Goal: Information Seeking & Learning: Find specific fact

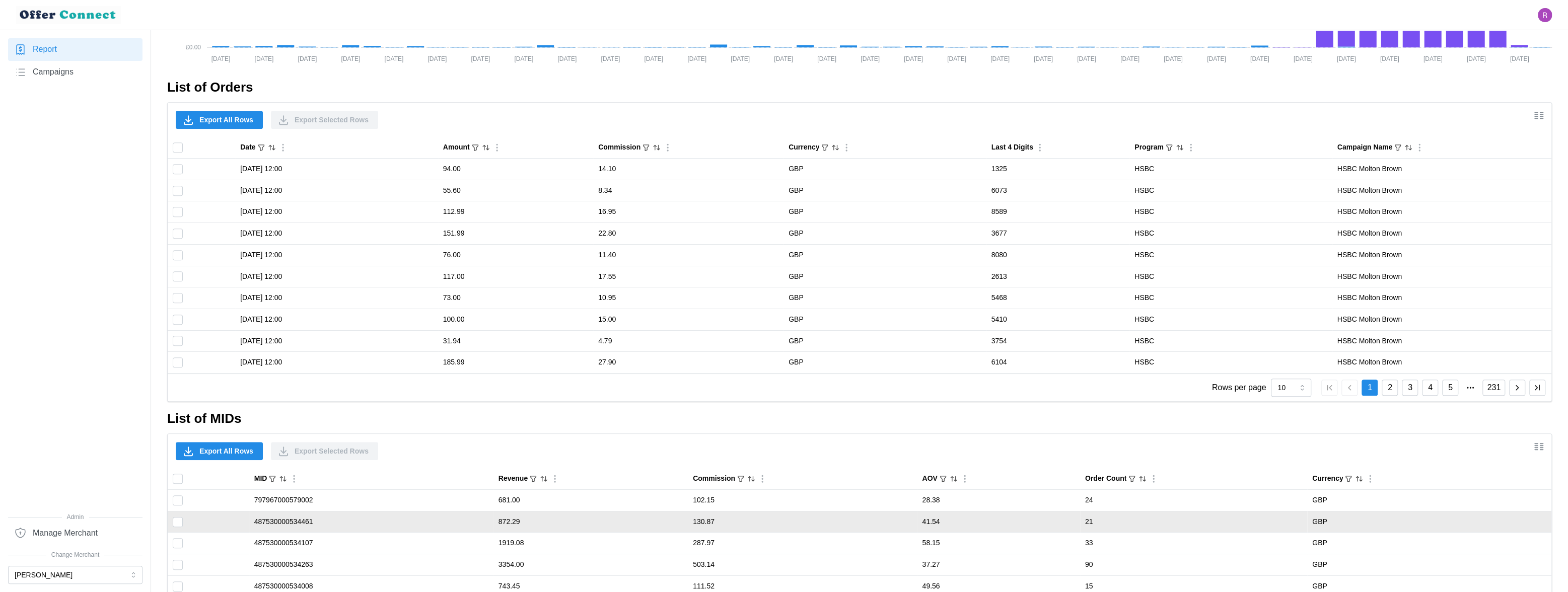
scroll to position [726, 0]
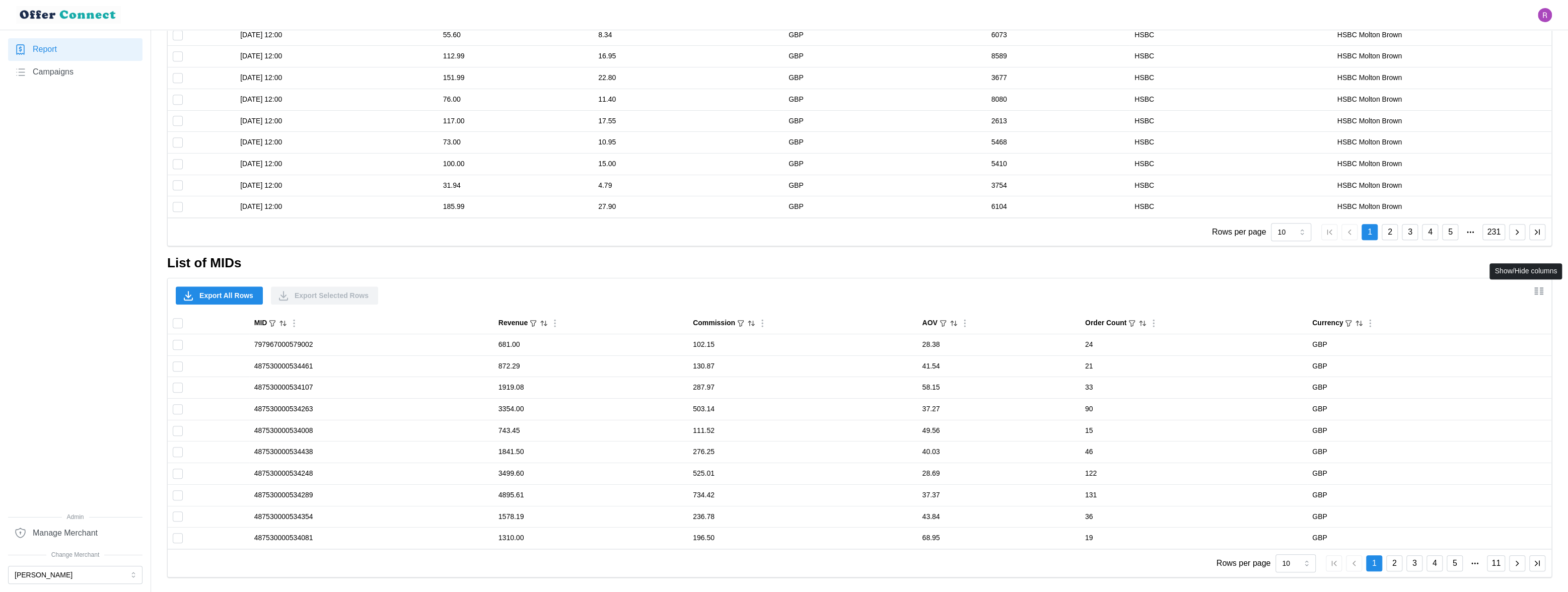
click at [1542, 292] on icon "Show/Hide columns" at bounding box center [1539, 291] width 13 height 13
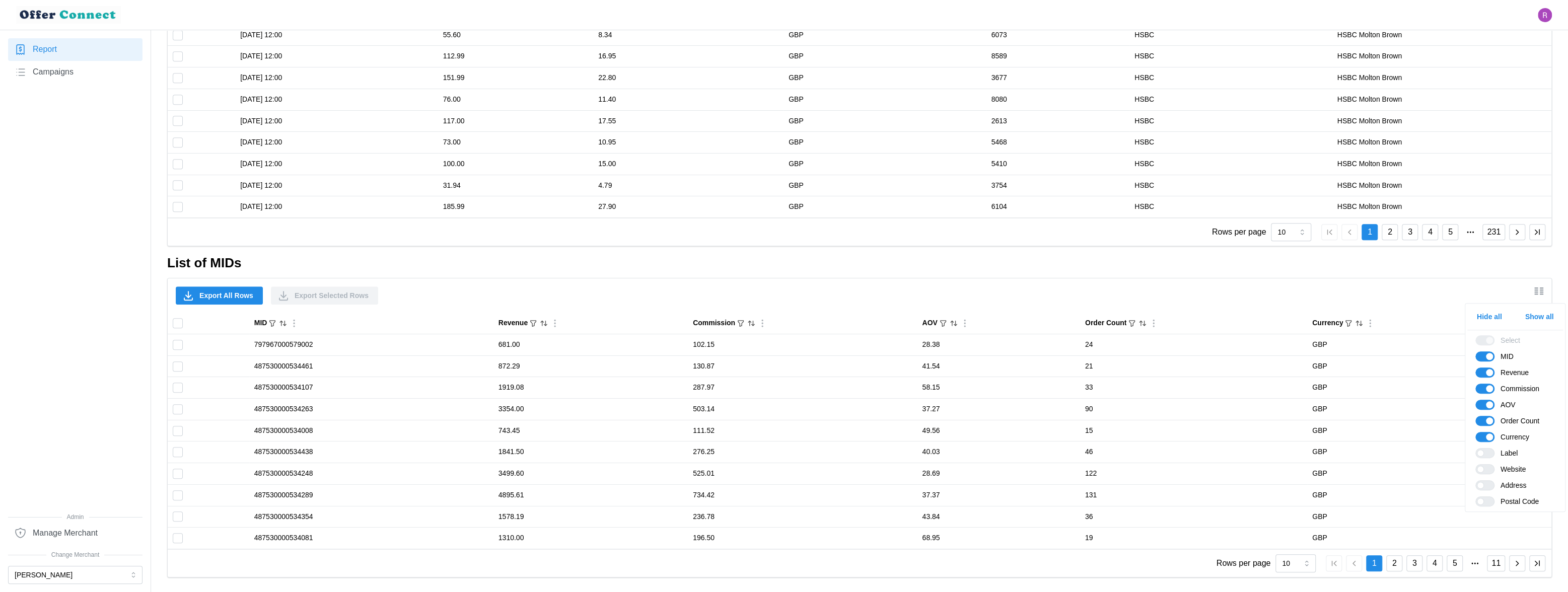
click at [1545, 320] on span "Show all" at bounding box center [1539, 316] width 29 height 17
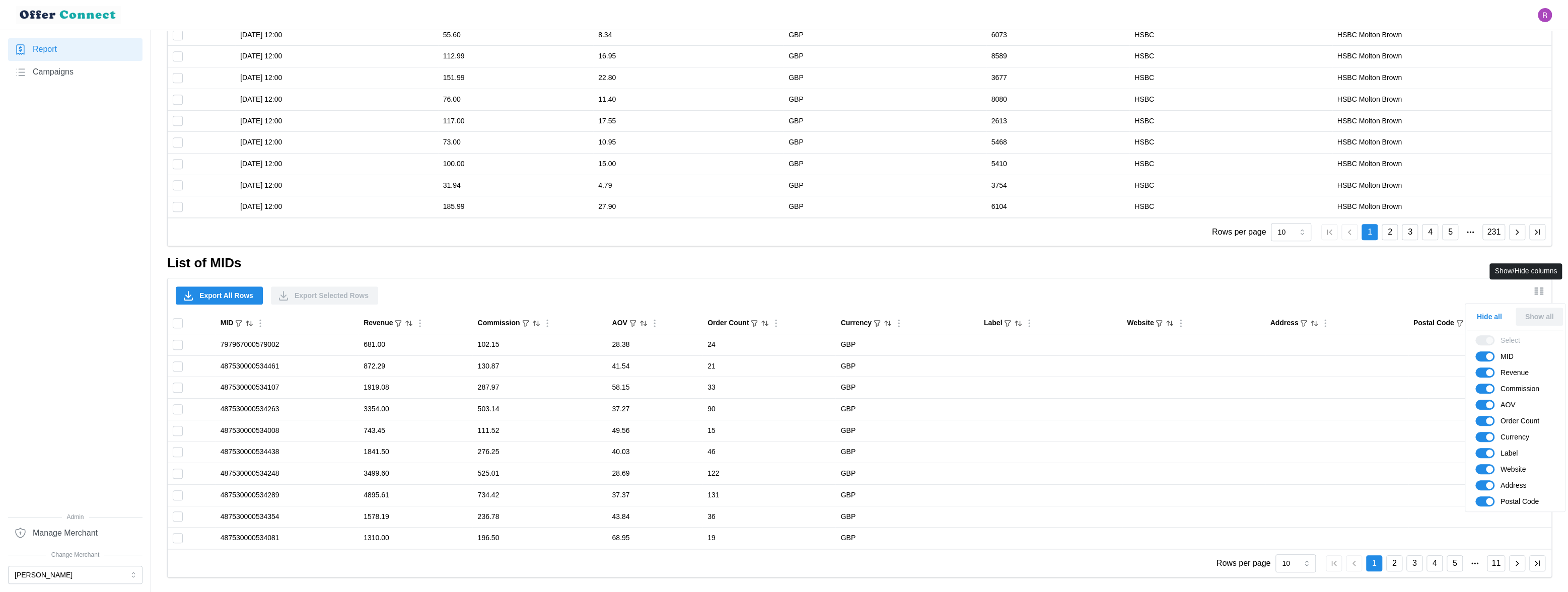
click at [1543, 291] on icon "Show/Hide columns" at bounding box center [1539, 291] width 13 height 13
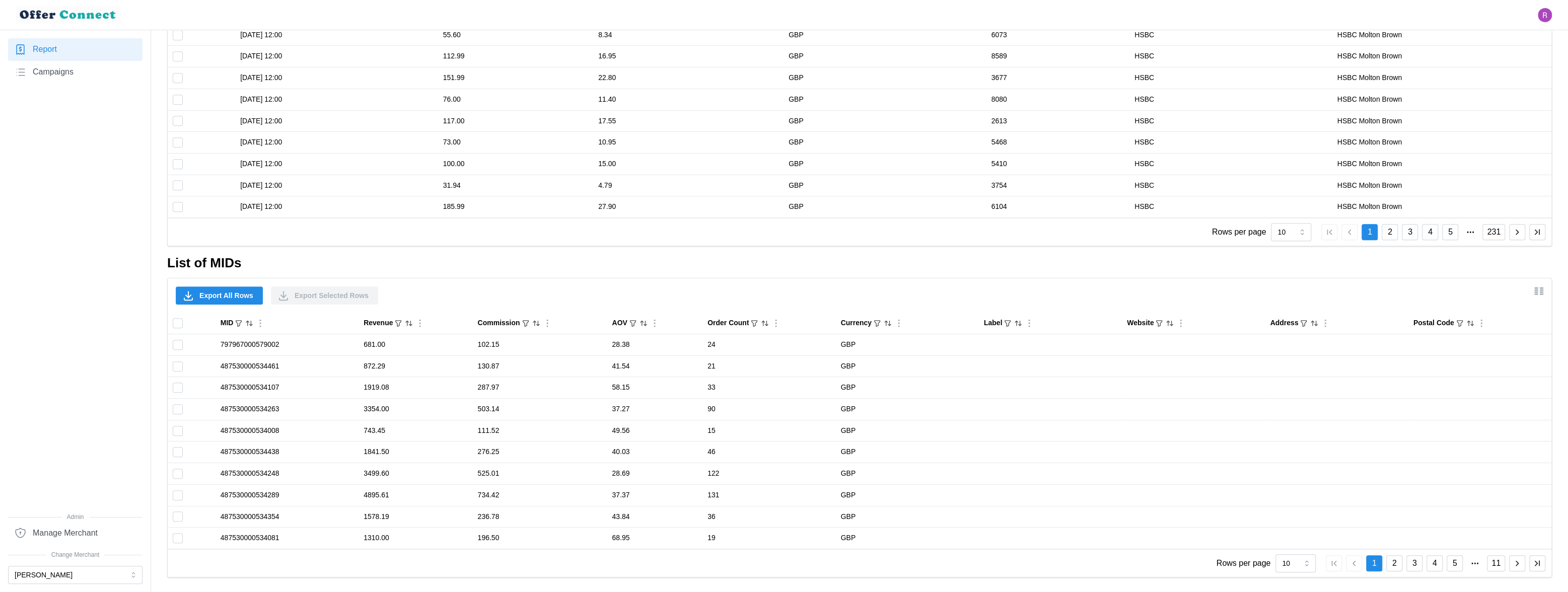
click at [1513, 561] on icon "button" at bounding box center [1517, 563] width 9 height 9
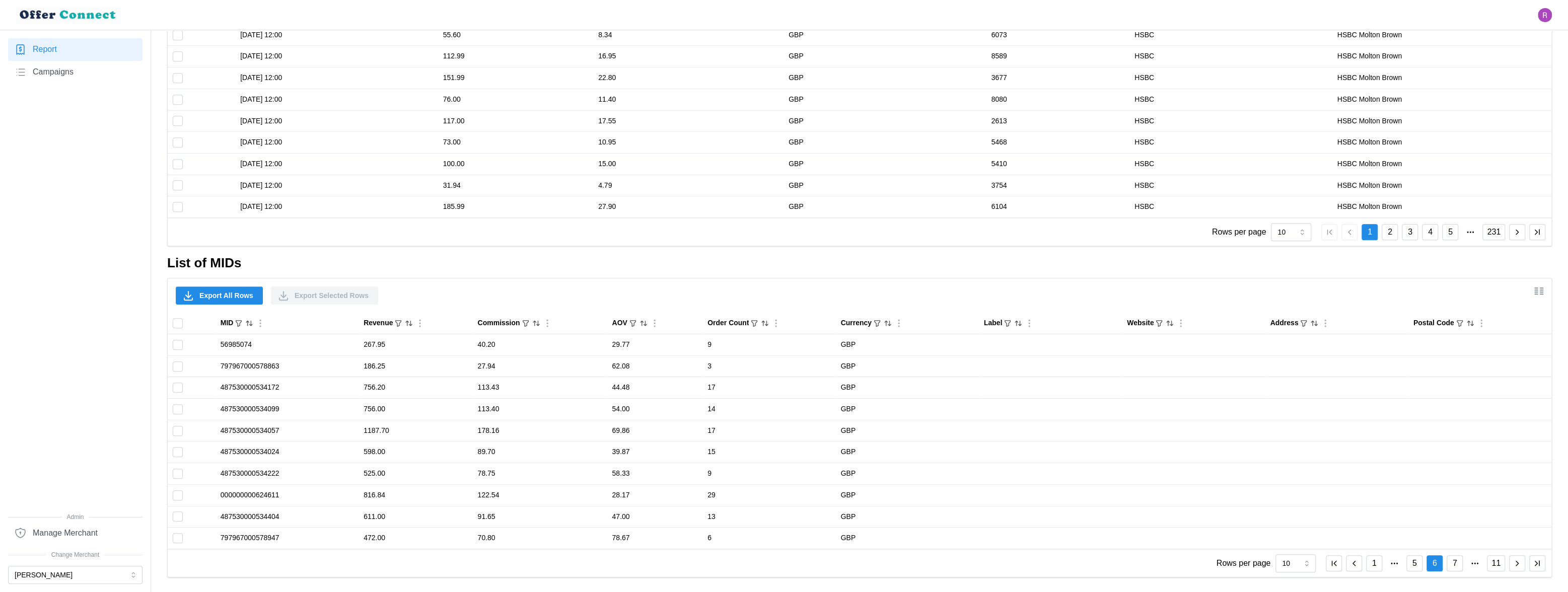
click at [1513, 561] on icon "button" at bounding box center [1517, 563] width 9 height 9
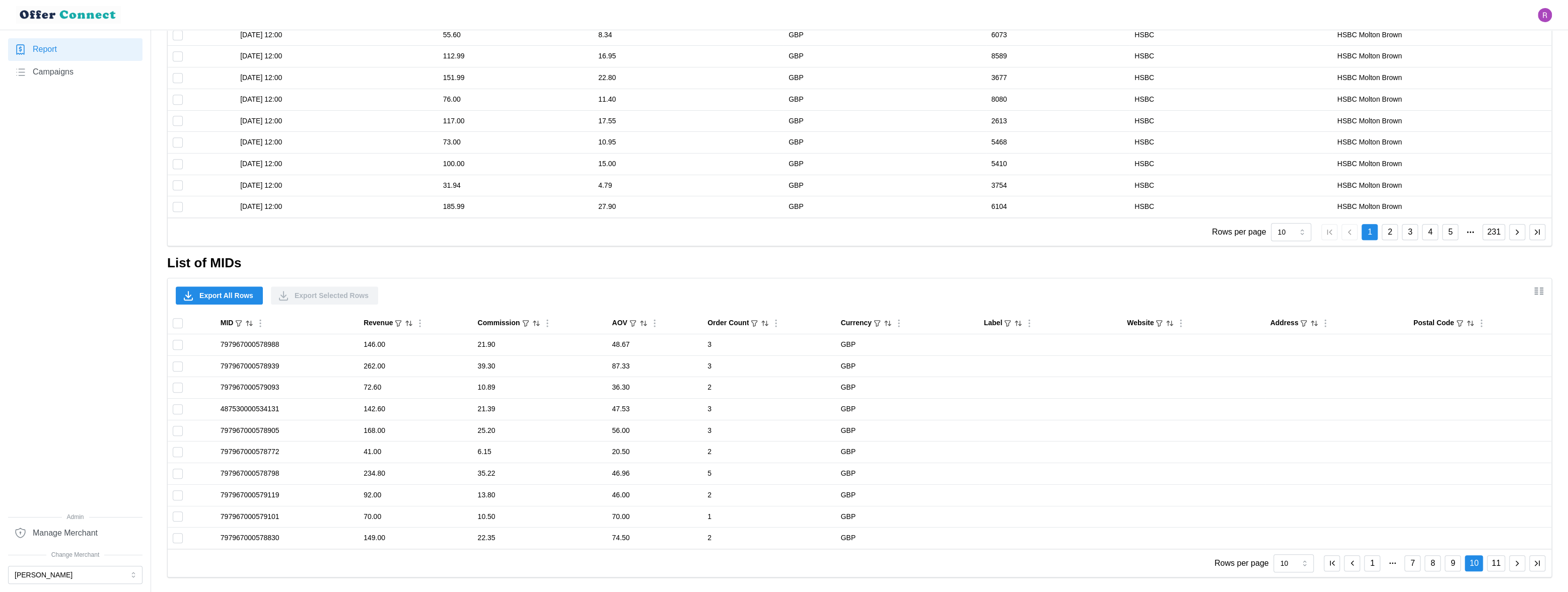
scroll to position [576, 0]
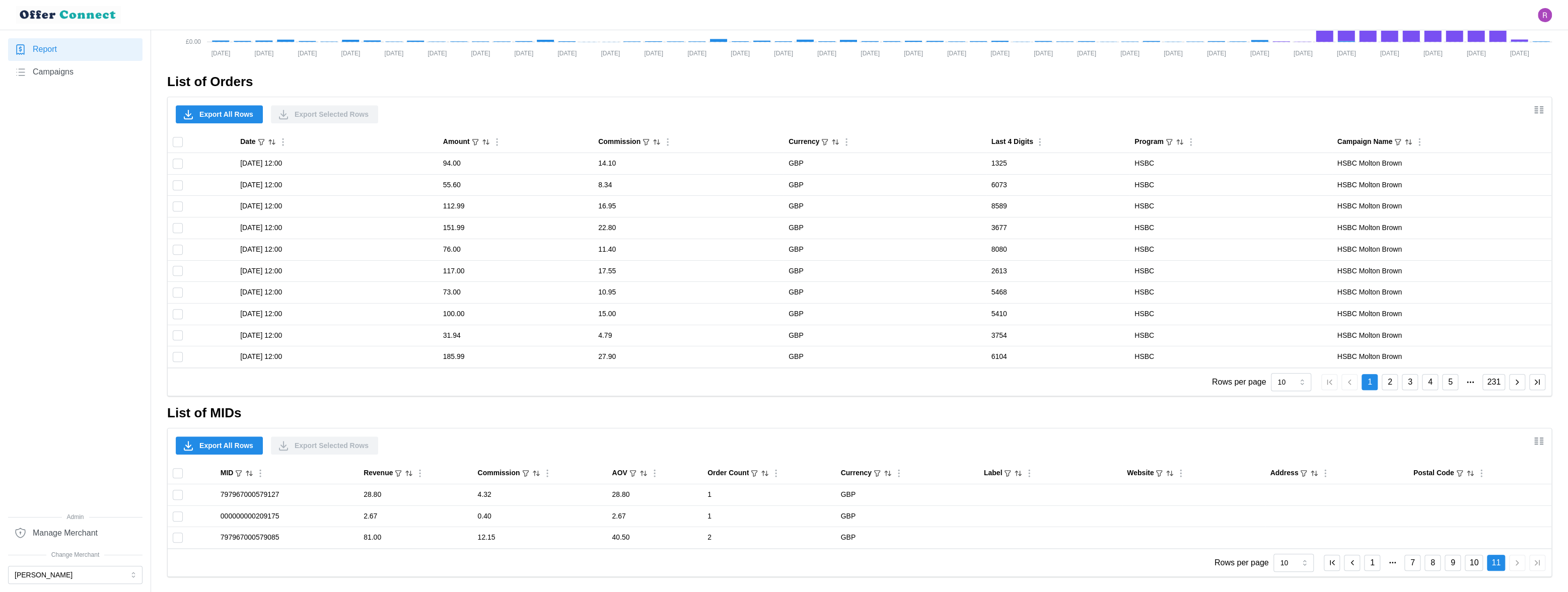
click at [1336, 565] on icon "button" at bounding box center [1332, 563] width 9 height 9
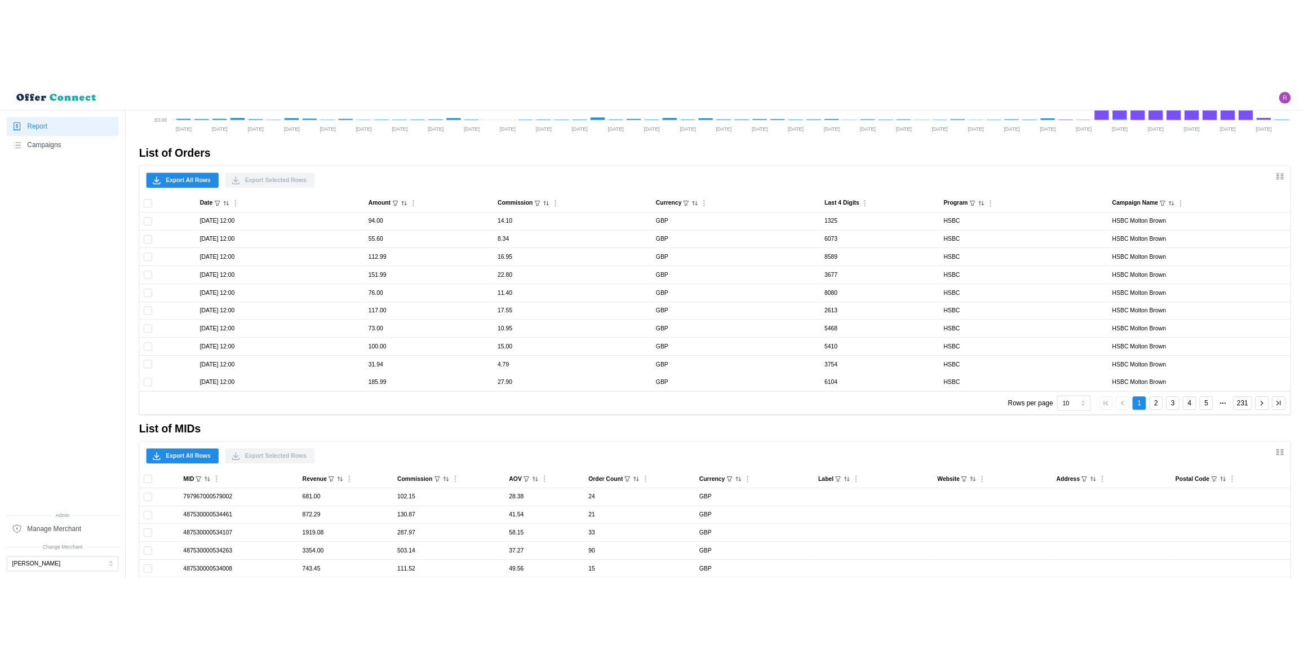
scroll to position [813, 0]
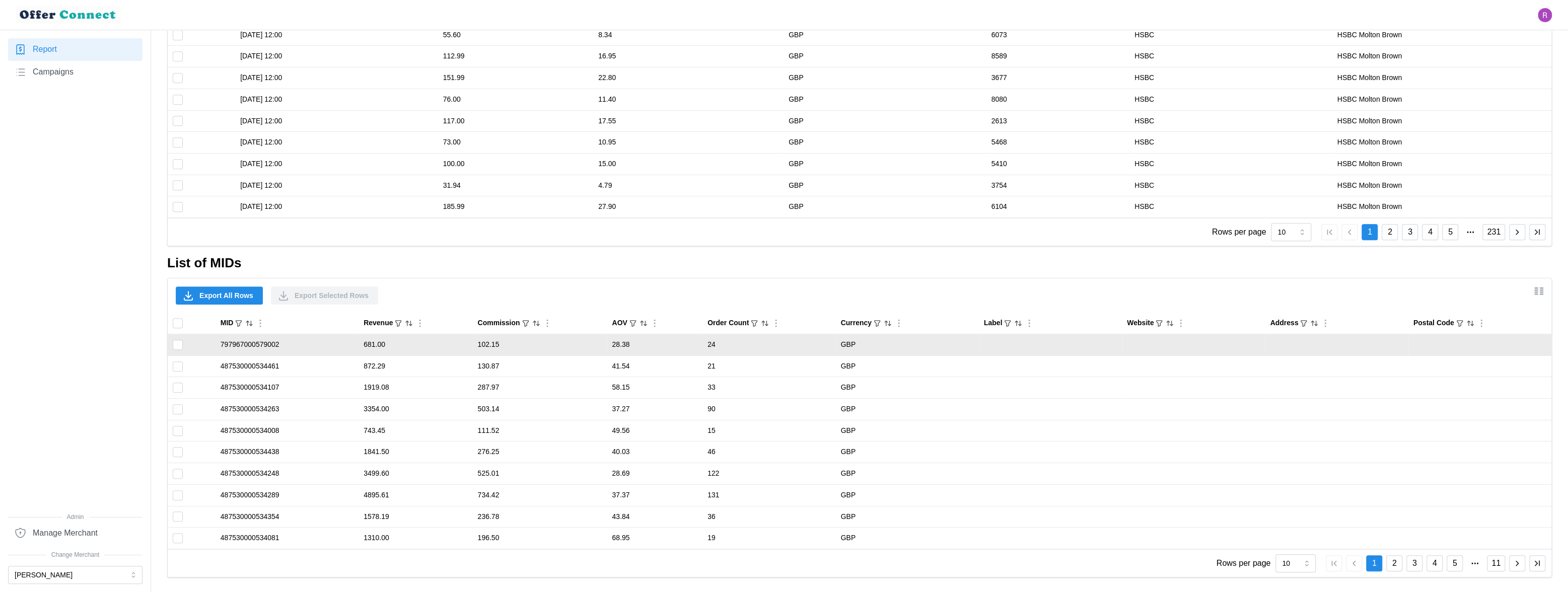
click at [244, 346] on td "797967000579002" at bounding box center [287, 345] width 143 height 21
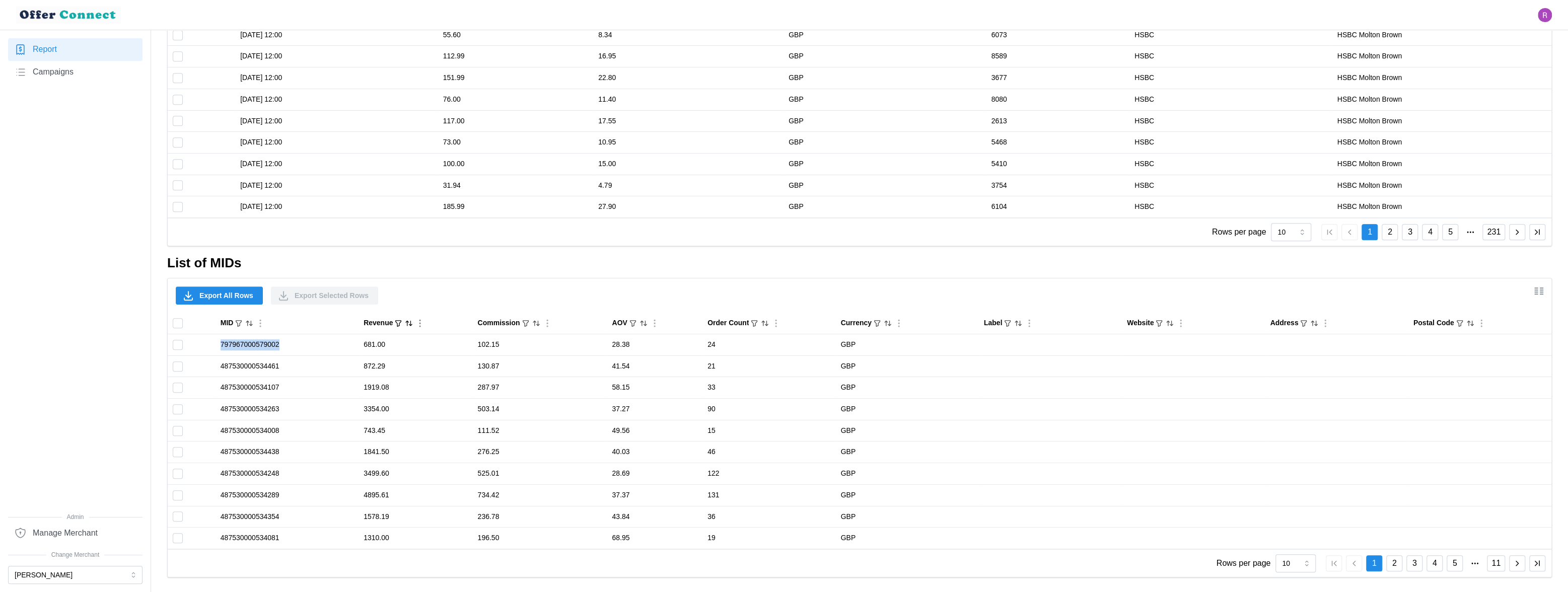
click at [405, 323] on icon "Sort by Revenue descending" at bounding box center [408, 322] width 8 height 8
click at [405, 323] on icon "Sorted by Revenue descending" at bounding box center [408, 322] width 8 height 8
click at [405, 323] on icon "Sorted by Revenue ascending" at bounding box center [408, 322] width 8 height 8
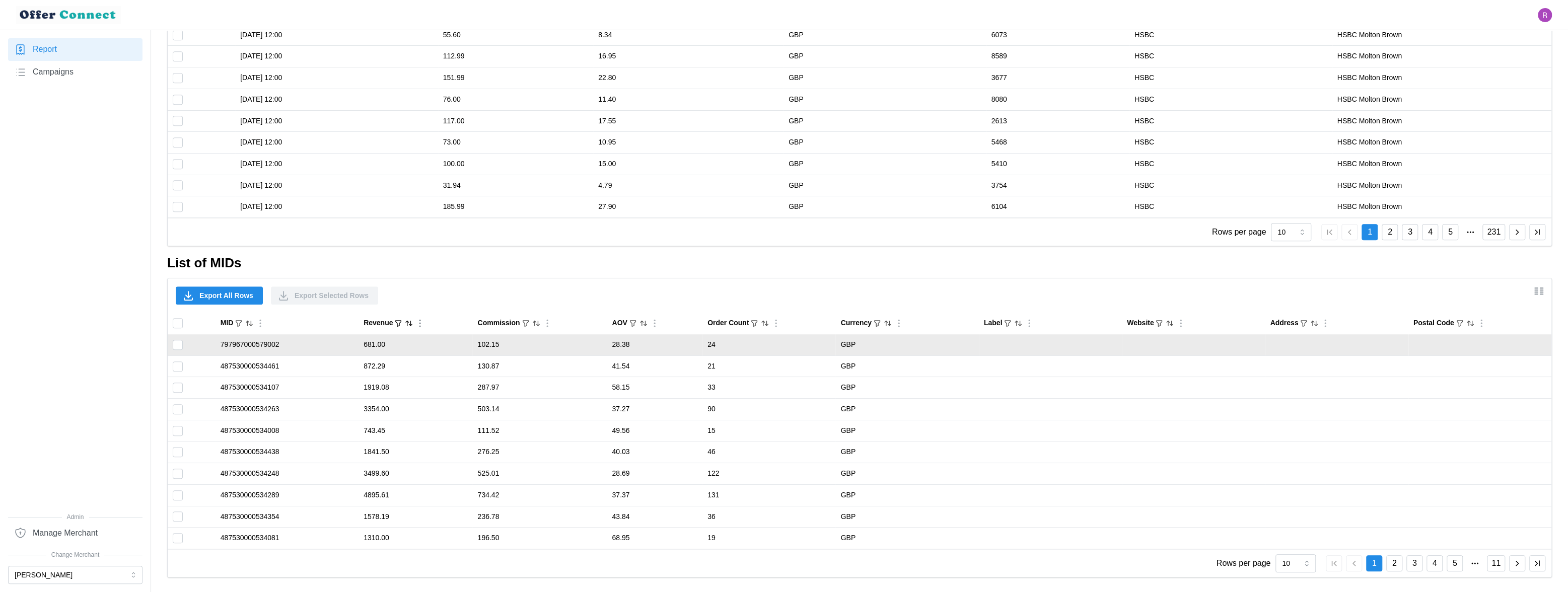
click at [257, 345] on td "797967000579002" at bounding box center [287, 345] width 143 height 21
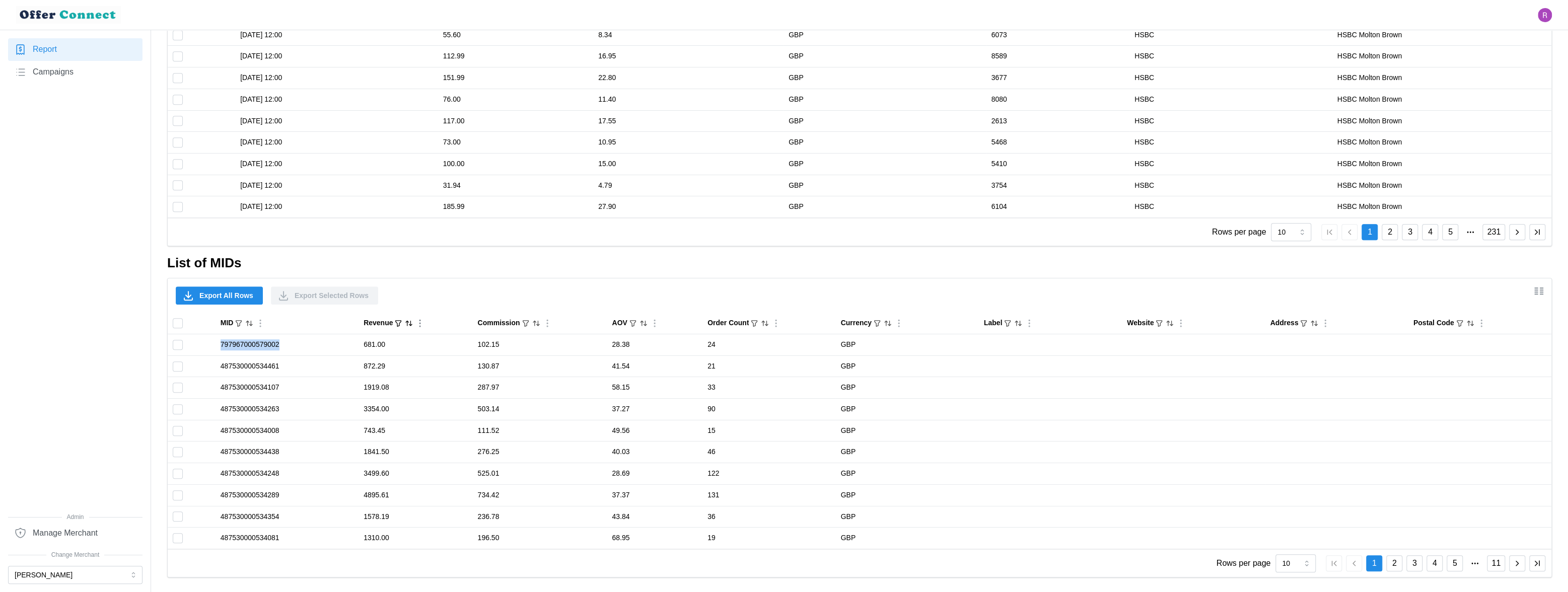
copy td "797967000579002"
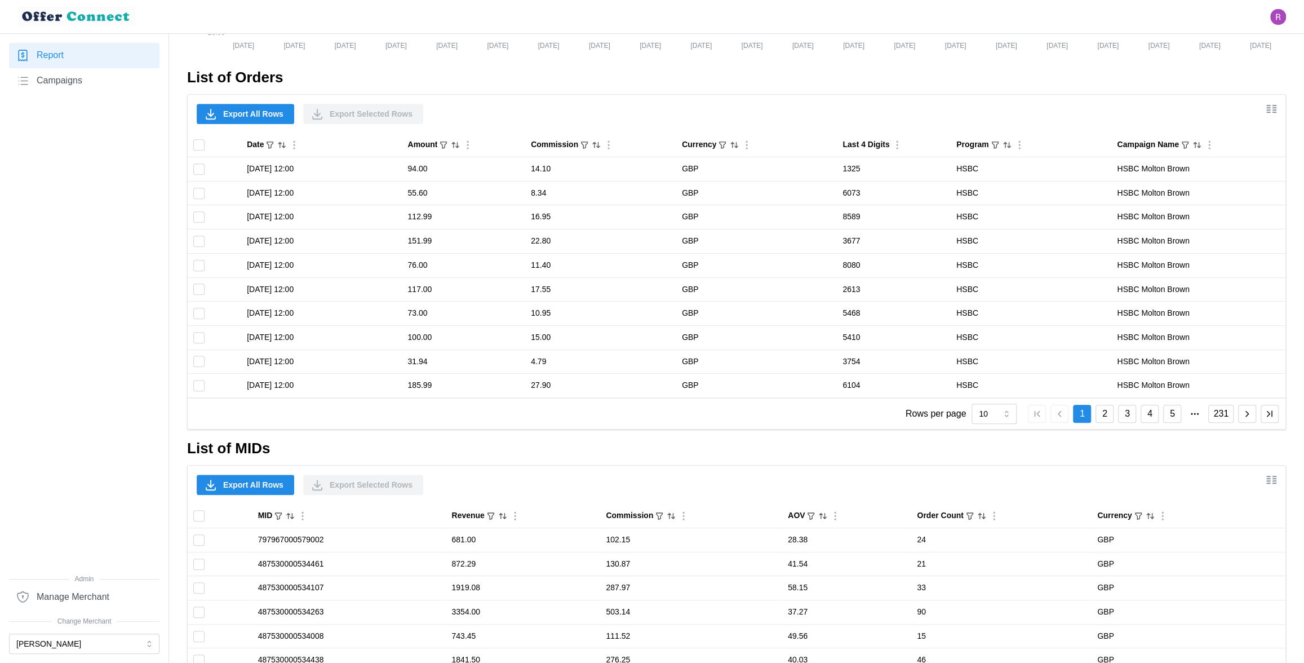
scroll to position [813, 0]
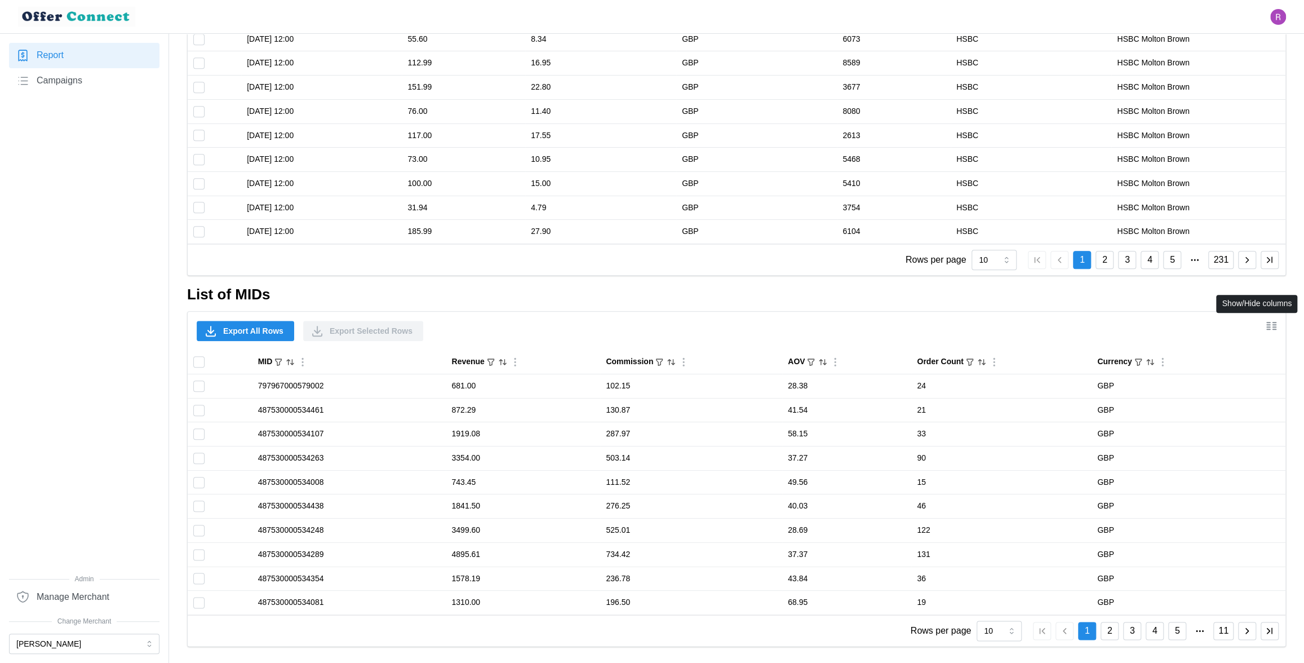
click at [1272, 319] on icon "Show/Hide columns" at bounding box center [1271, 326] width 14 height 14
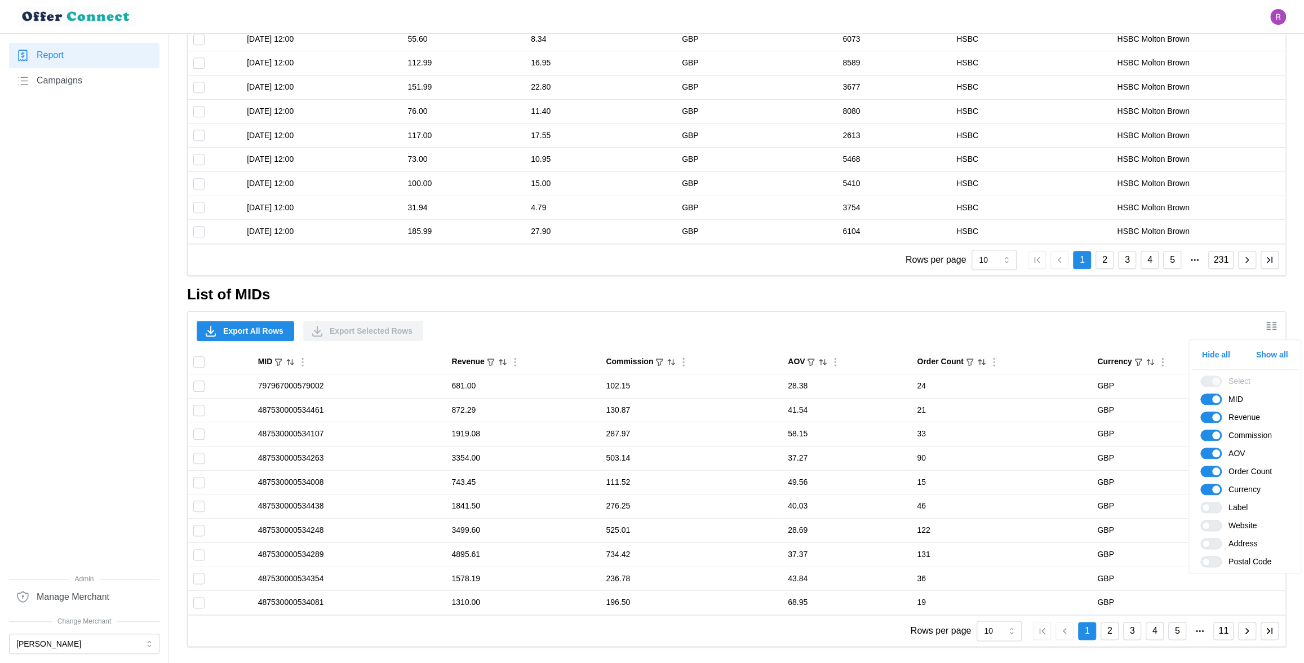
click at [1272, 353] on span "Show all" at bounding box center [1272, 354] width 32 height 19
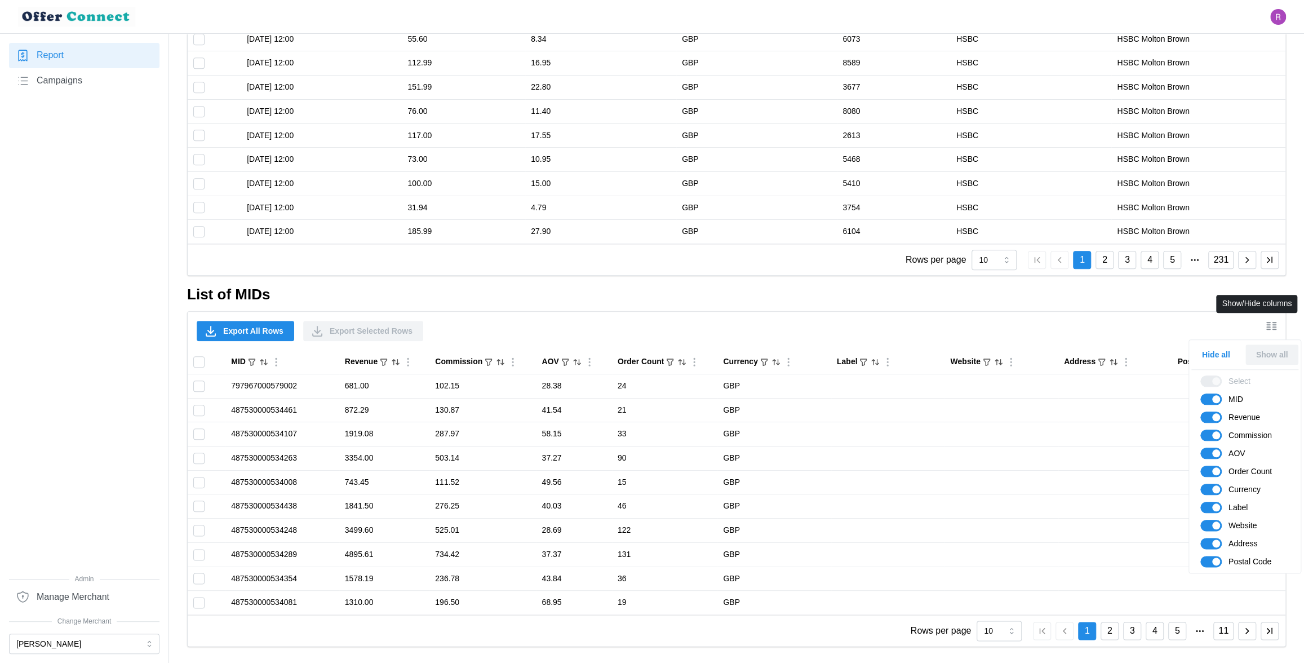
click at [1273, 328] on icon "Show/Hide columns" at bounding box center [1271, 326] width 14 height 14
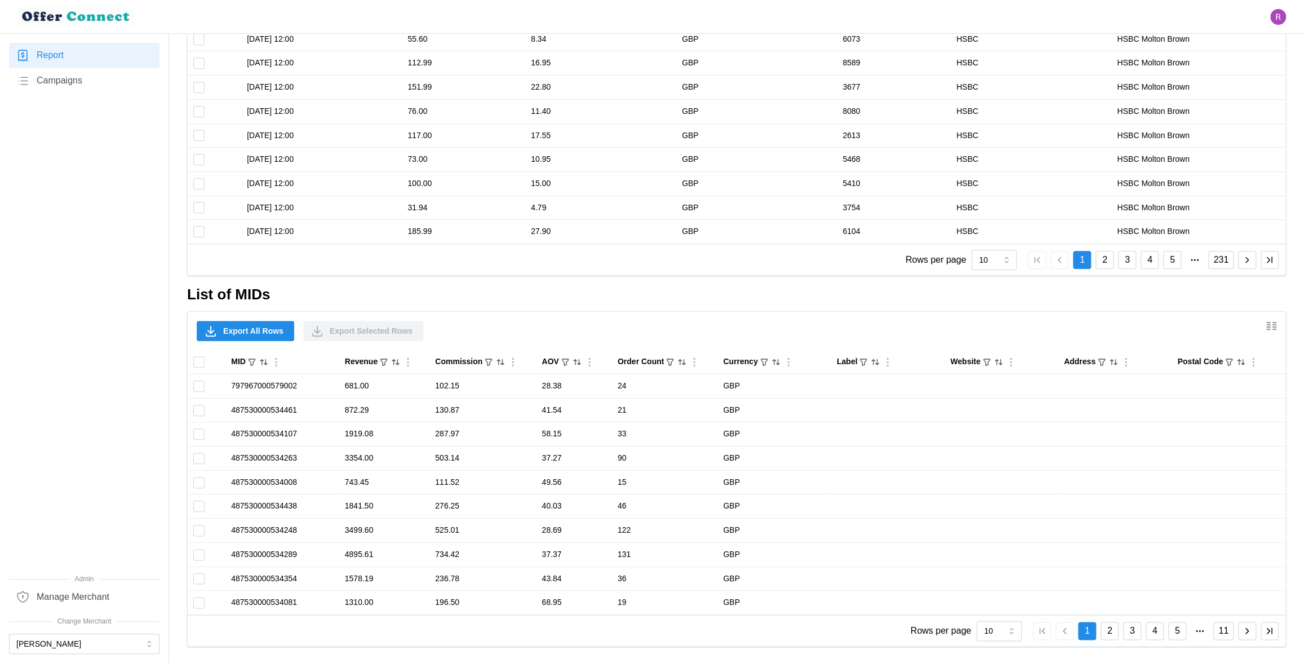
click at [1244, 626] on icon "button" at bounding box center [1247, 630] width 10 height 10
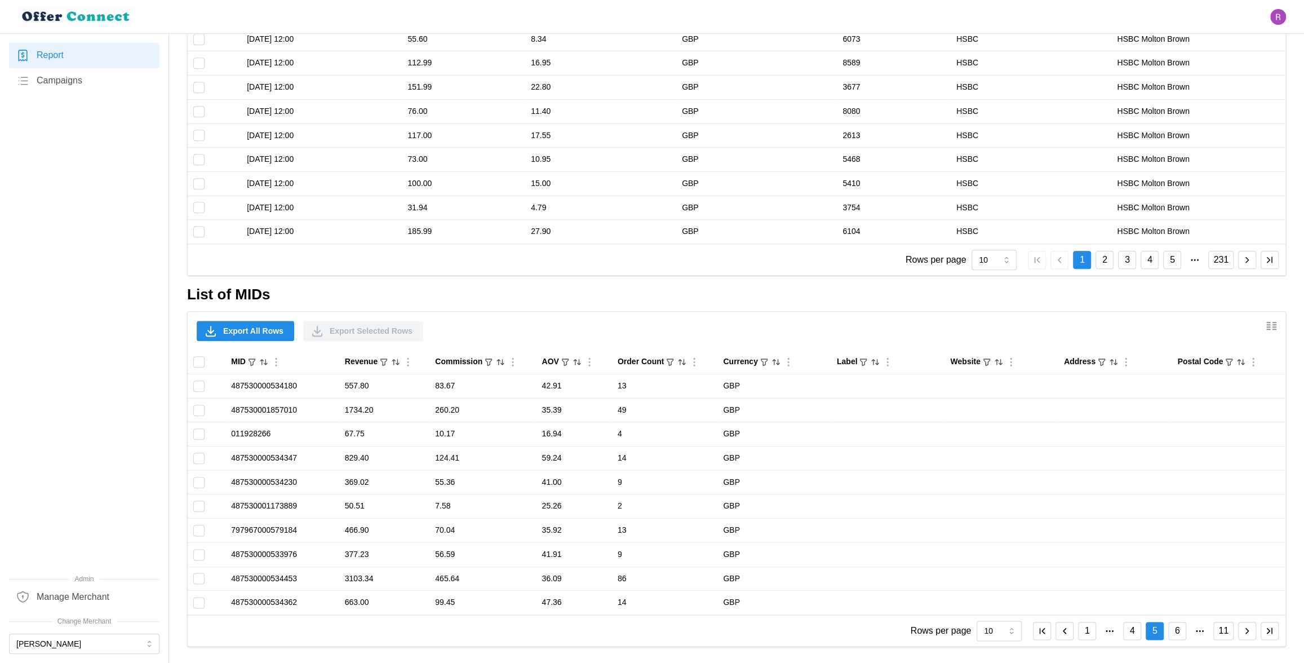
click at [1244, 626] on icon "button" at bounding box center [1247, 630] width 10 height 10
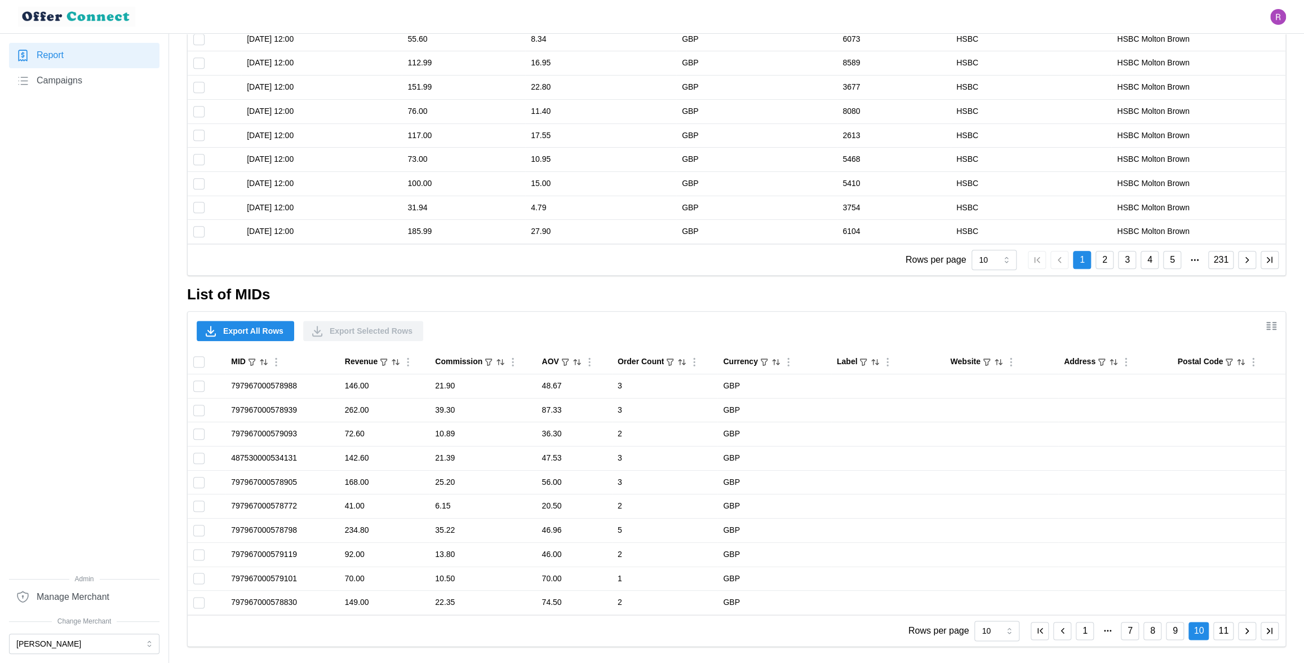
scroll to position [645, 0]
